Goal: Navigation & Orientation: Find specific page/section

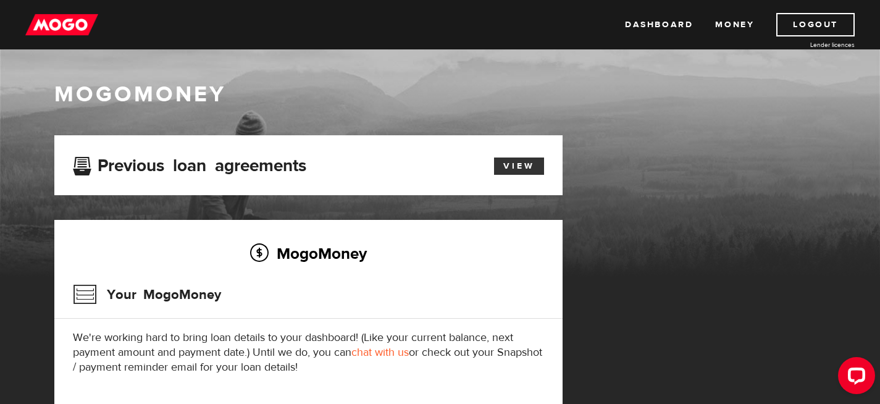
click at [513, 161] on link "View" at bounding box center [519, 166] width 50 height 17
click at [738, 16] on link "Money" at bounding box center [734, 24] width 39 height 23
